Goal: Information Seeking & Learning: Find contact information

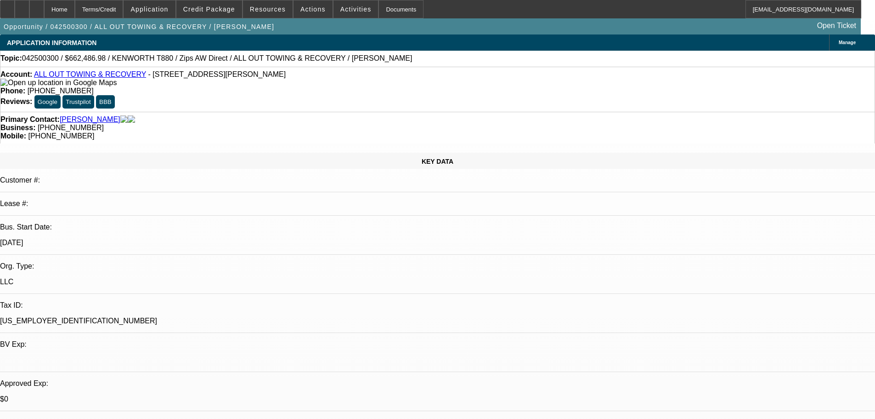
select select "0"
select select "2"
select select "0"
select select "6"
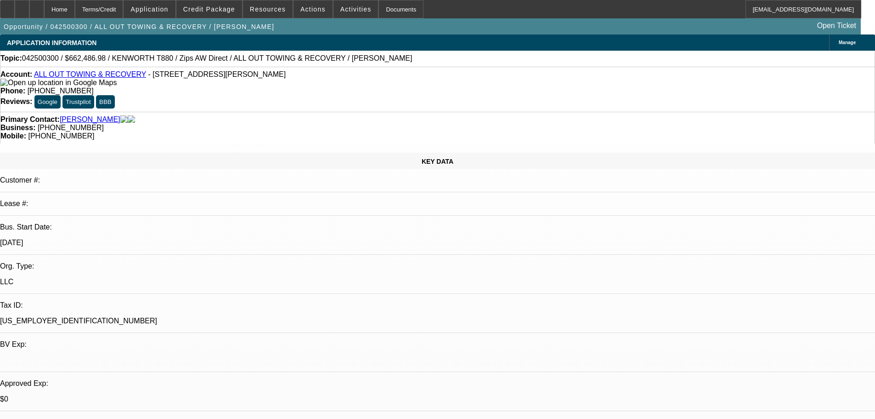
select select "0"
select select "6"
select select "0"
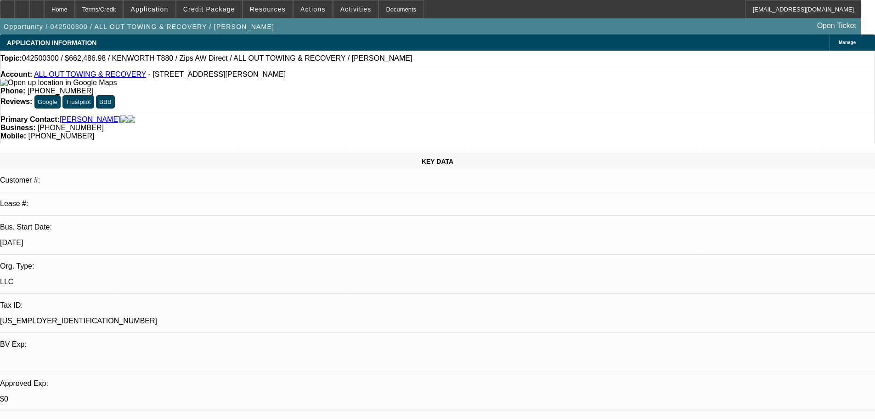
select select "0"
select select "3"
select select "0"
select select "6"
select select "0"
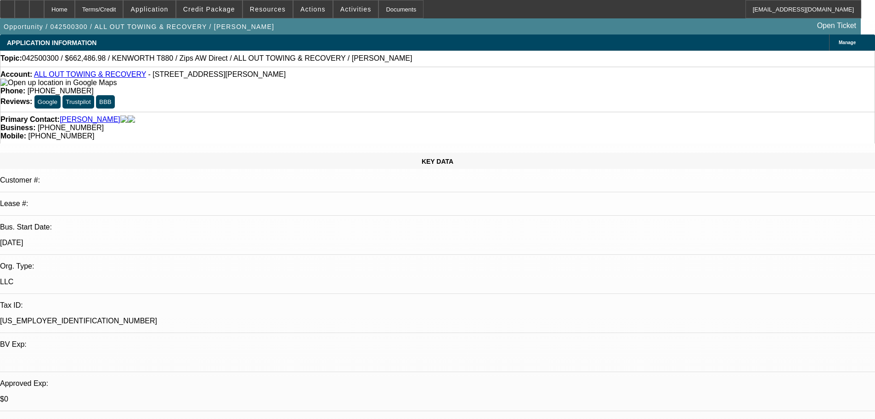
select select "0"
select select "2"
select select "0"
select select "6"
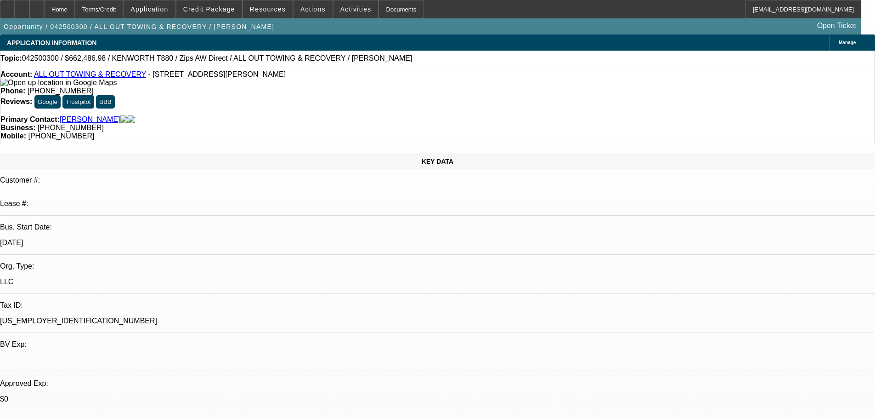
drag, startPoint x: 623, startPoint y: 229, endPoint x: 659, endPoint y: 235, distance: 36.3
copy div "[PHONE_NUMBER]"
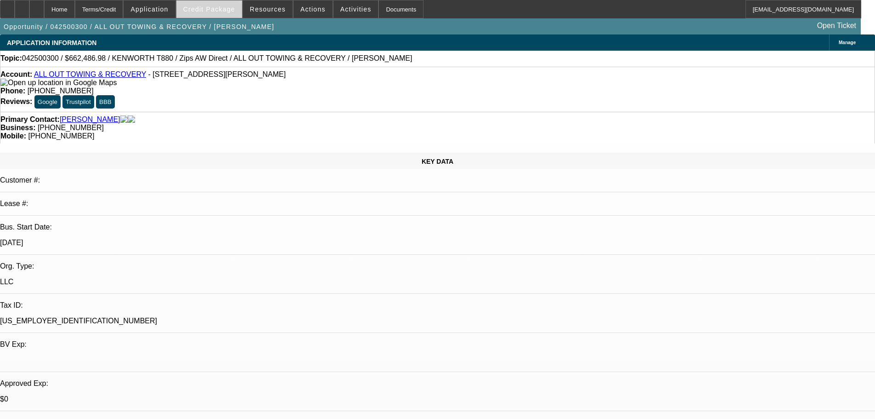
click at [227, 12] on span "Credit Package" at bounding box center [209, 9] width 52 height 7
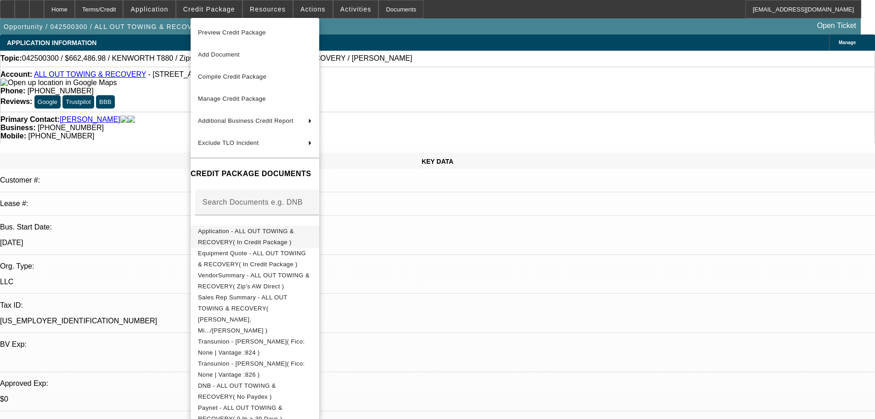
click at [302, 228] on span "Application - ALL OUT TOWING & RECOVERY( In Credit Package )" at bounding box center [255, 237] width 114 height 22
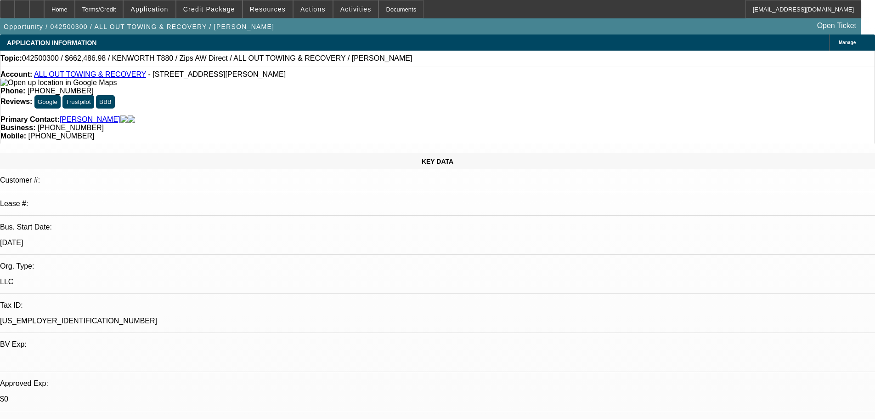
click at [256, 115] on div "Primary Contact: [PERSON_NAME]" at bounding box center [437, 119] width 874 height 8
